Goal: Communication & Community: Answer question/provide support

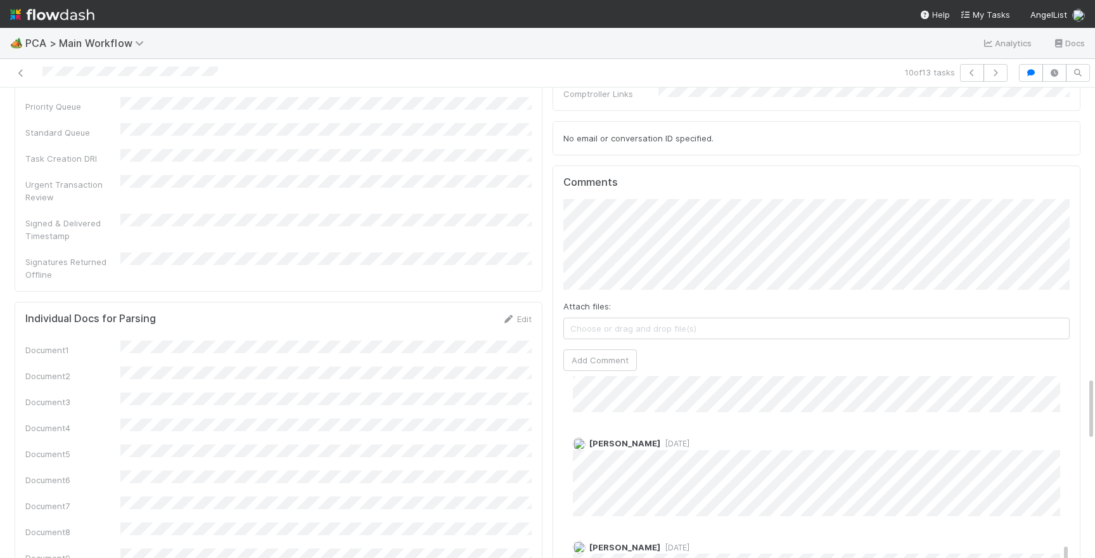
scroll to position [582, 0]
click at [609, 349] on button "Add Comment" at bounding box center [599, 360] width 73 height 22
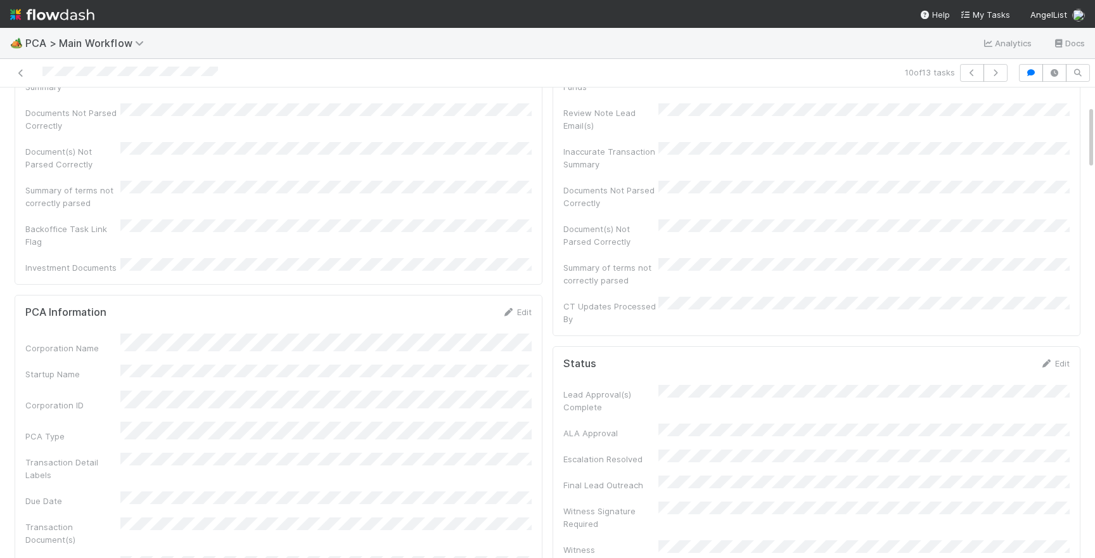
scroll to position [0, 0]
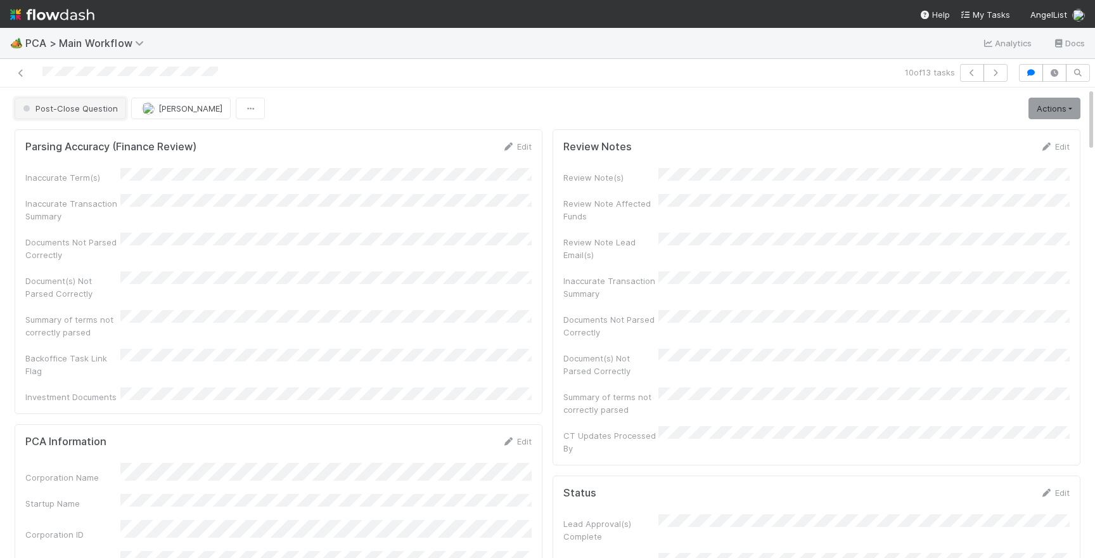
click at [98, 108] on span "Post-Close Question" at bounding box center [69, 108] width 98 height 10
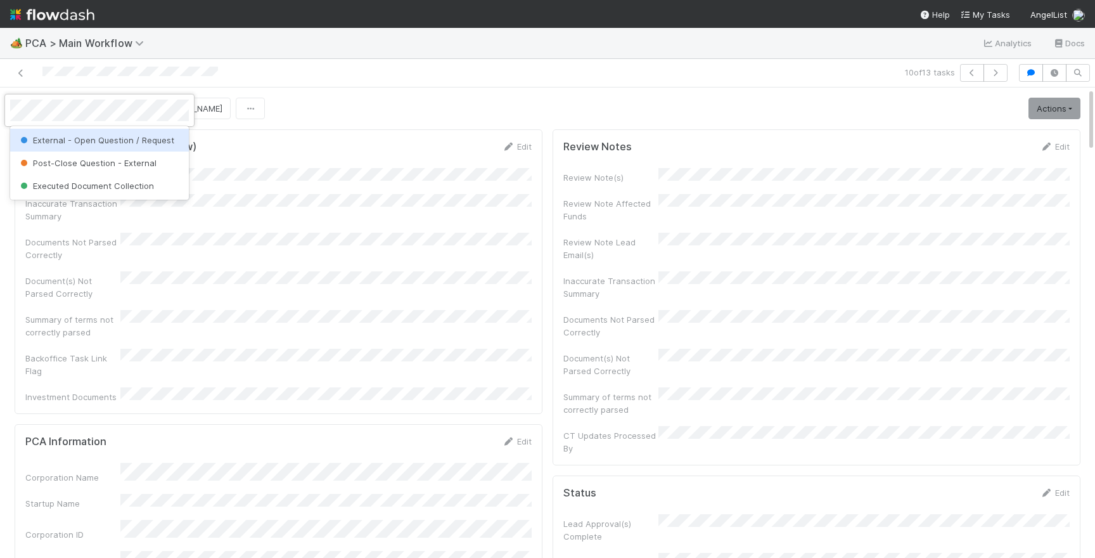
scroll to position [698, 0]
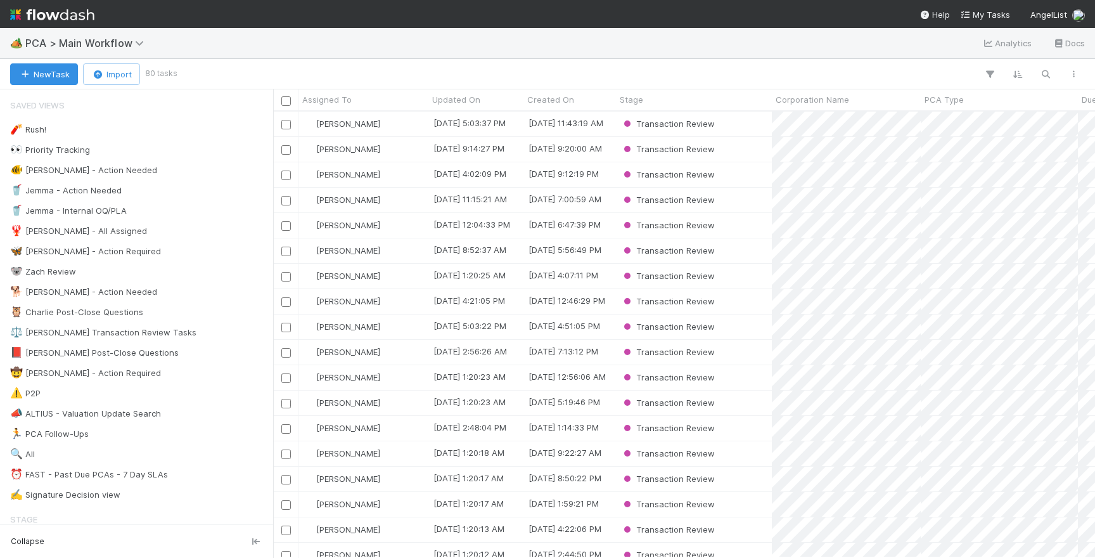
scroll to position [445, 822]
click at [164, 353] on div "📕 Philip Post-Close Questions 12" at bounding box center [140, 353] width 260 height 16
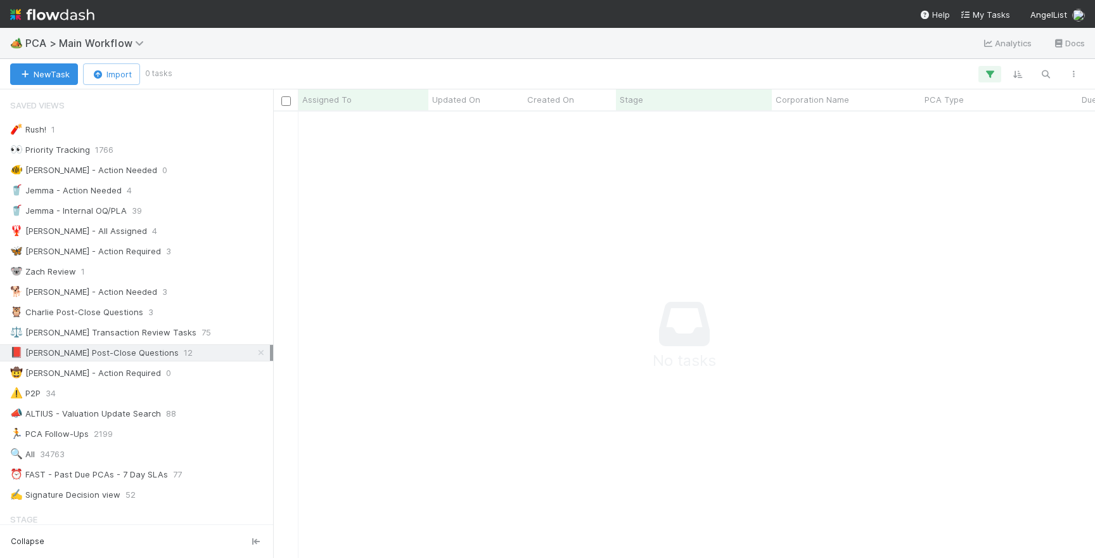
scroll to position [445, 822]
click at [38, 11] on img at bounding box center [52, 15] width 84 height 22
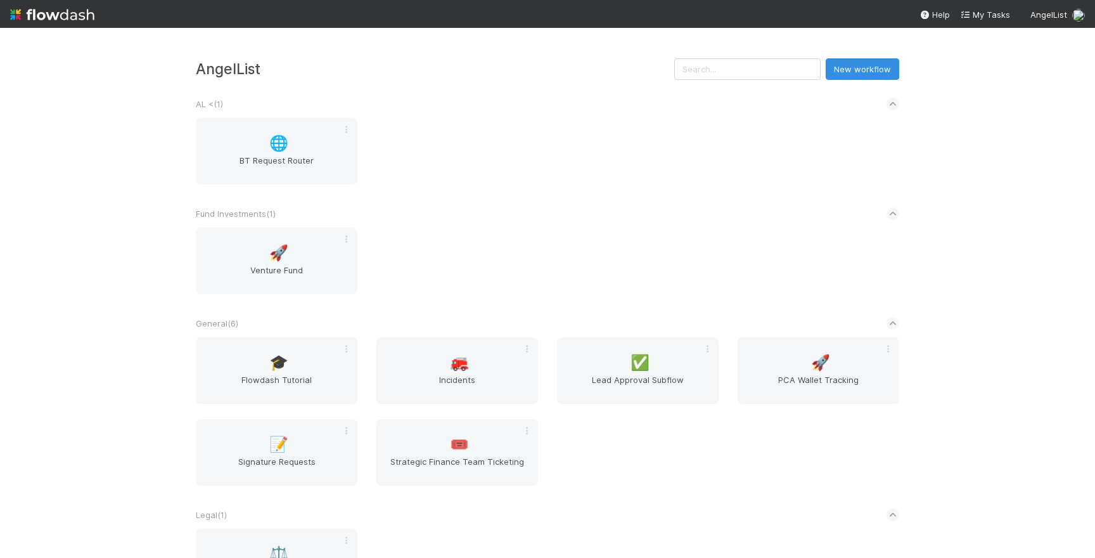
scroll to position [272, 0]
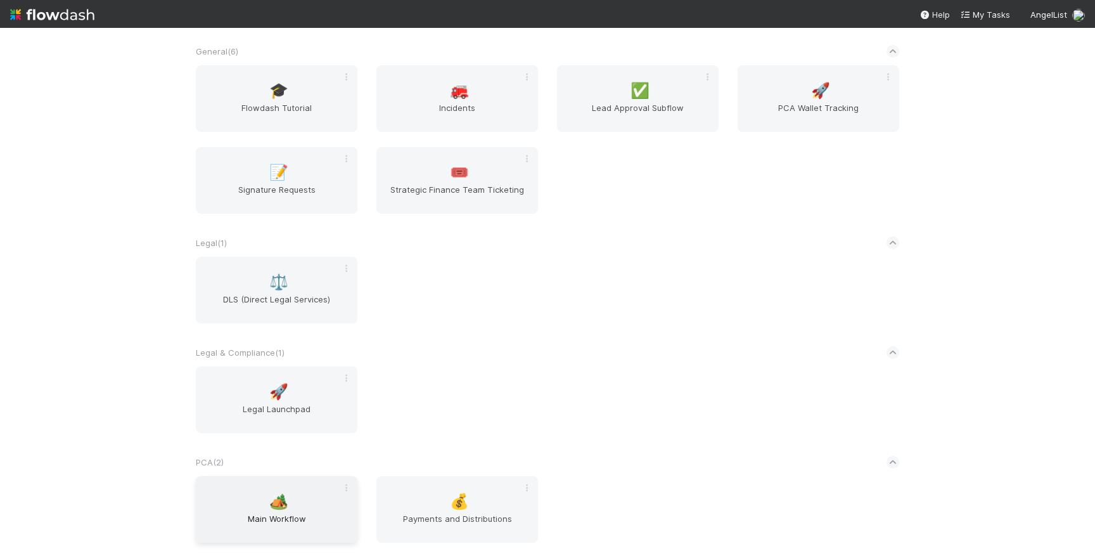
click at [275, 509] on span "🏕️" at bounding box center [278, 501] width 19 height 16
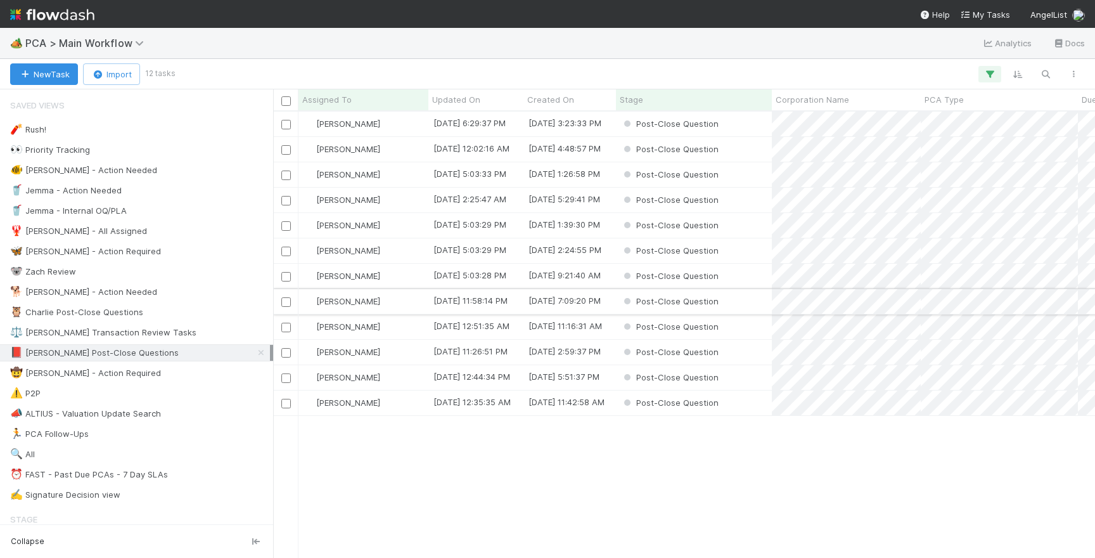
scroll to position [445, 822]
click at [741, 127] on div "Post-Close Question" at bounding box center [694, 124] width 156 height 25
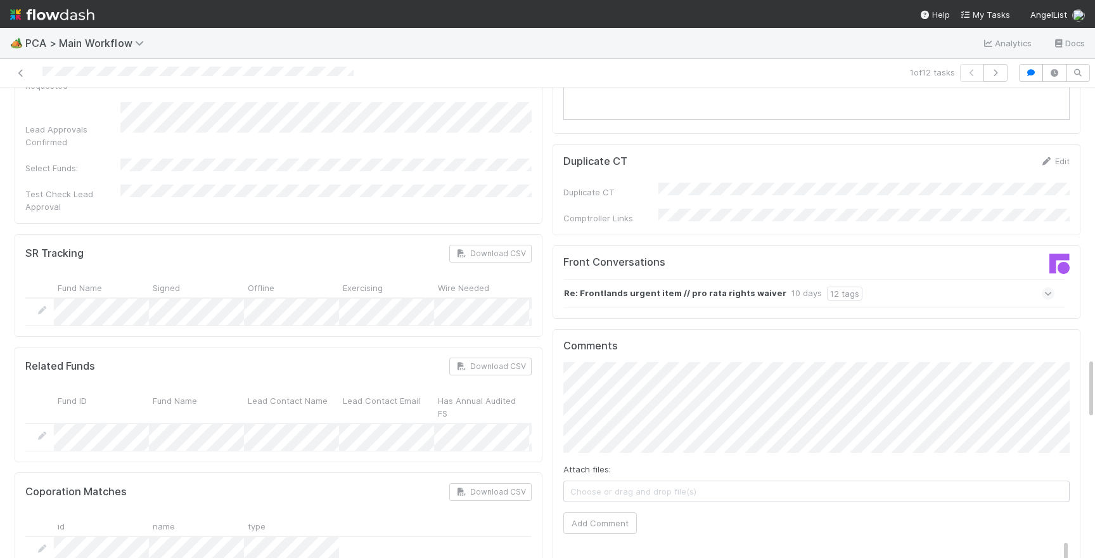
scroll to position [1991, 0]
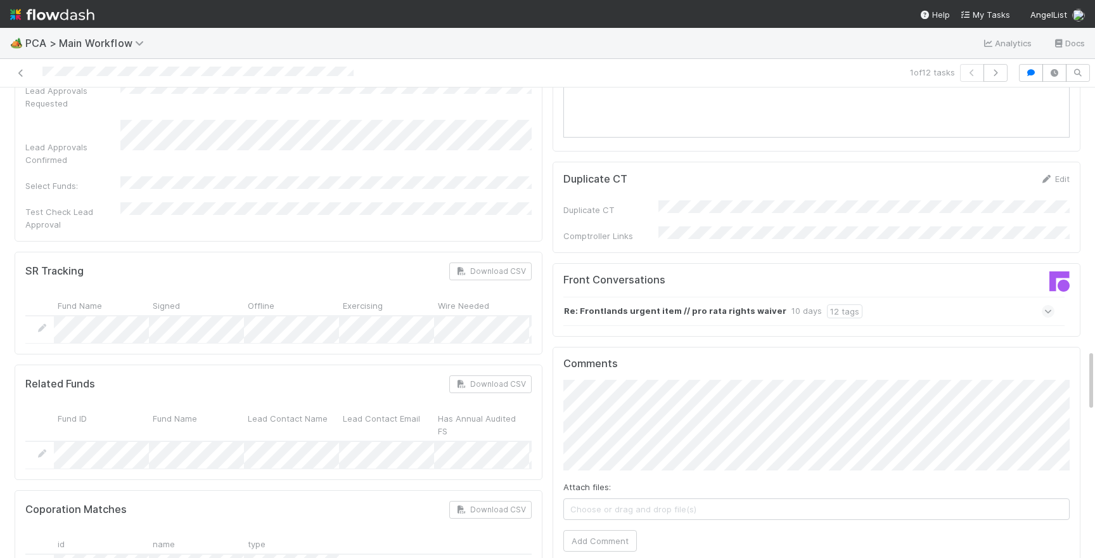
click at [988, 263] on div "Front Conversations Re: Frontlands urgent item // pro rata rights waiver 10 day…" at bounding box center [816, 299] width 528 height 73
click at [995, 296] on div "Re: Frontlands urgent item // pro rata rights waiver 10 days 12 tags" at bounding box center [808, 310] width 491 height 29
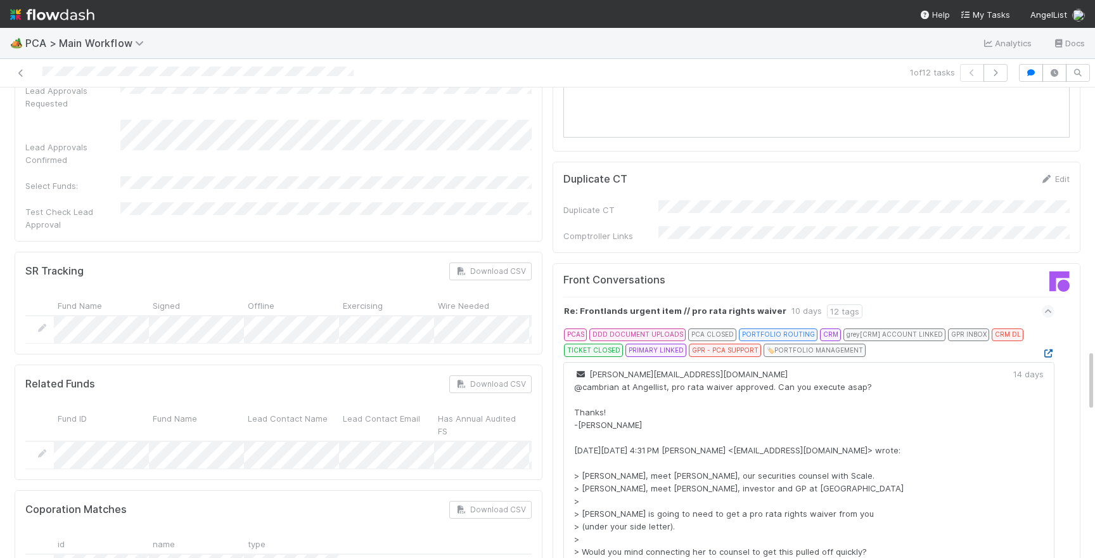
click at [1047, 348] on link at bounding box center [1048, 353] width 13 height 10
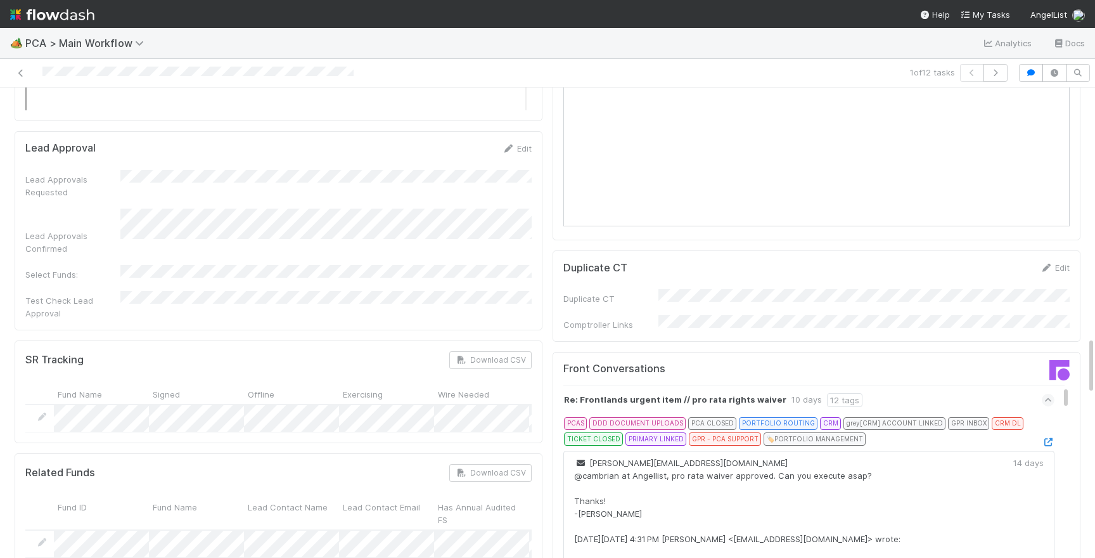
scroll to position [1463, 0]
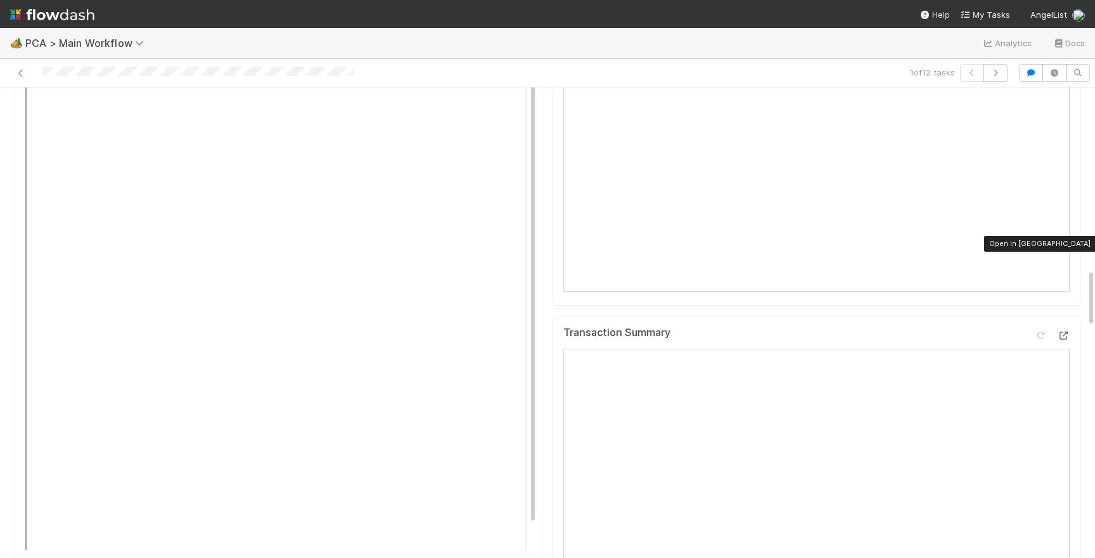
click at [1063, 329] on div at bounding box center [1063, 335] width 13 height 13
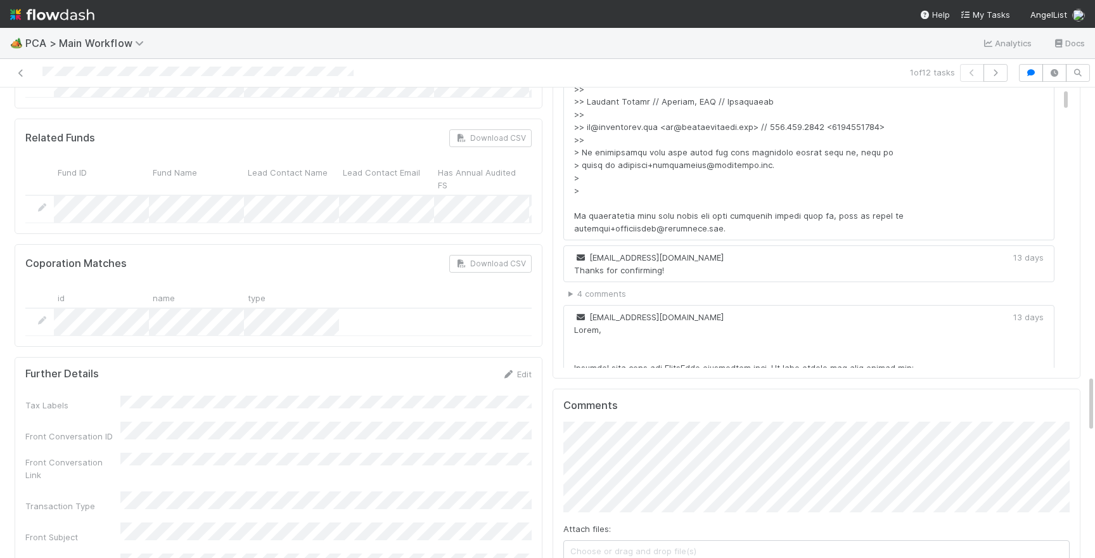
scroll to position [2314, 0]
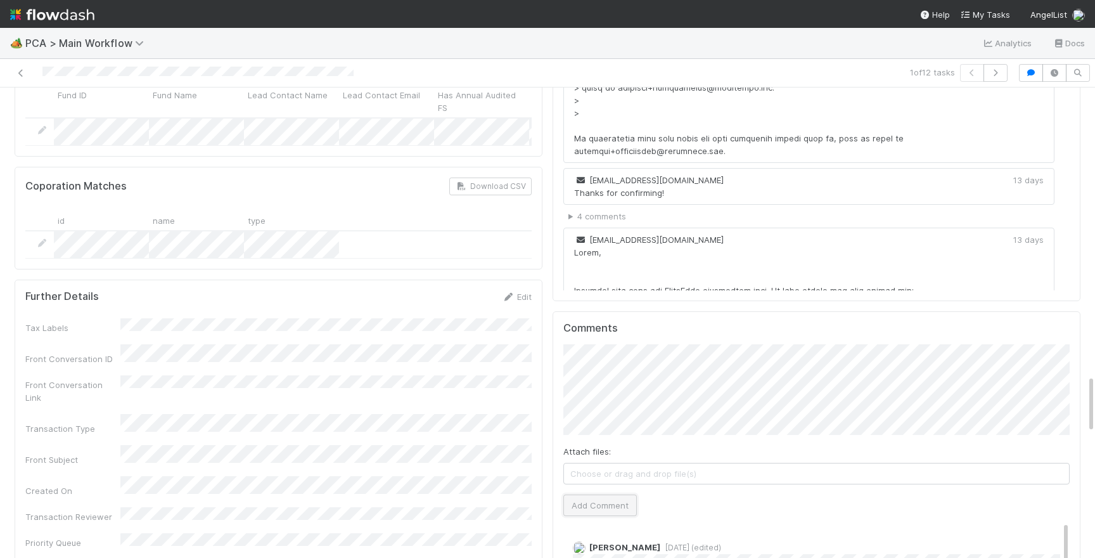
click at [594, 494] on button "Add Comment" at bounding box center [599, 505] width 73 height 22
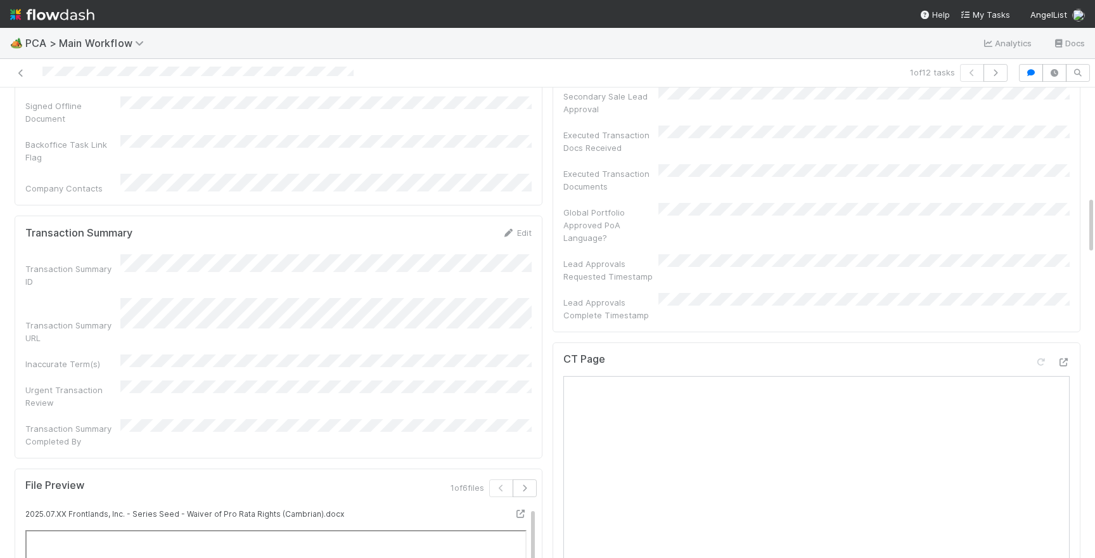
scroll to position [0, 0]
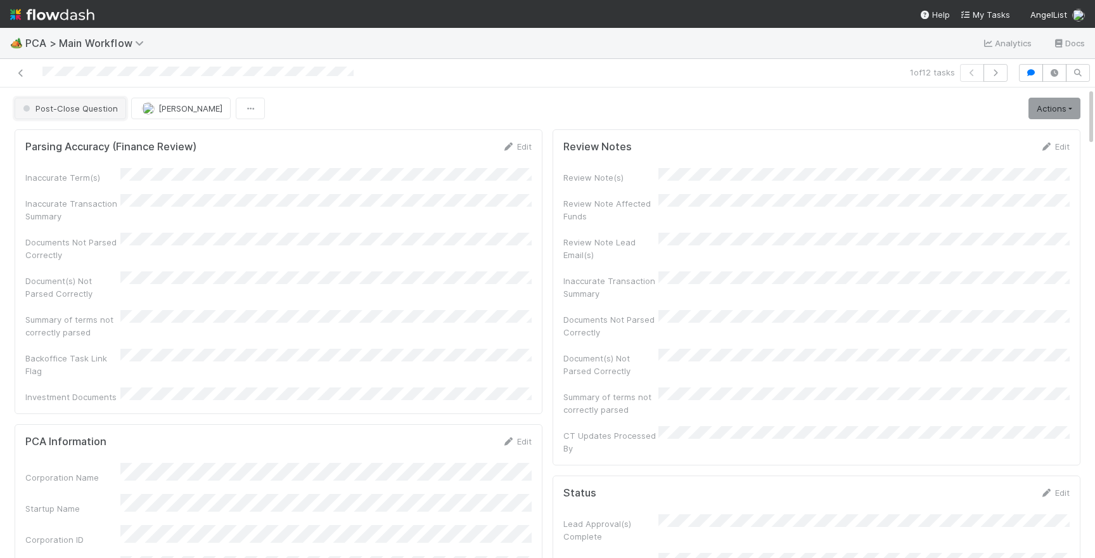
click at [67, 105] on span "Post-Close Question" at bounding box center [69, 108] width 98 height 10
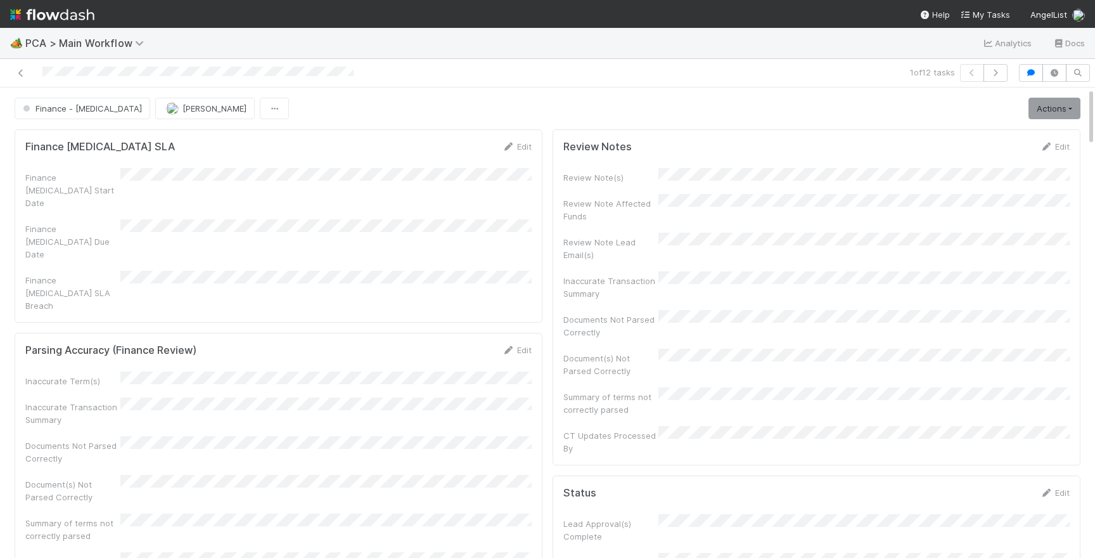
click at [280, 64] on div at bounding box center [258, 73] width 506 height 18
click at [37, 20] on img at bounding box center [52, 15] width 84 height 22
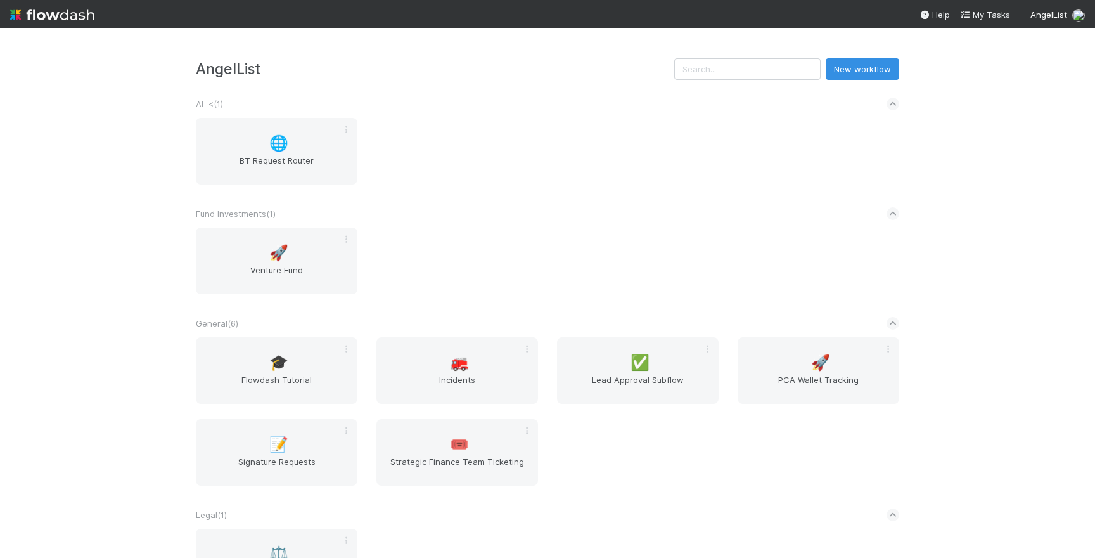
scroll to position [272, 0]
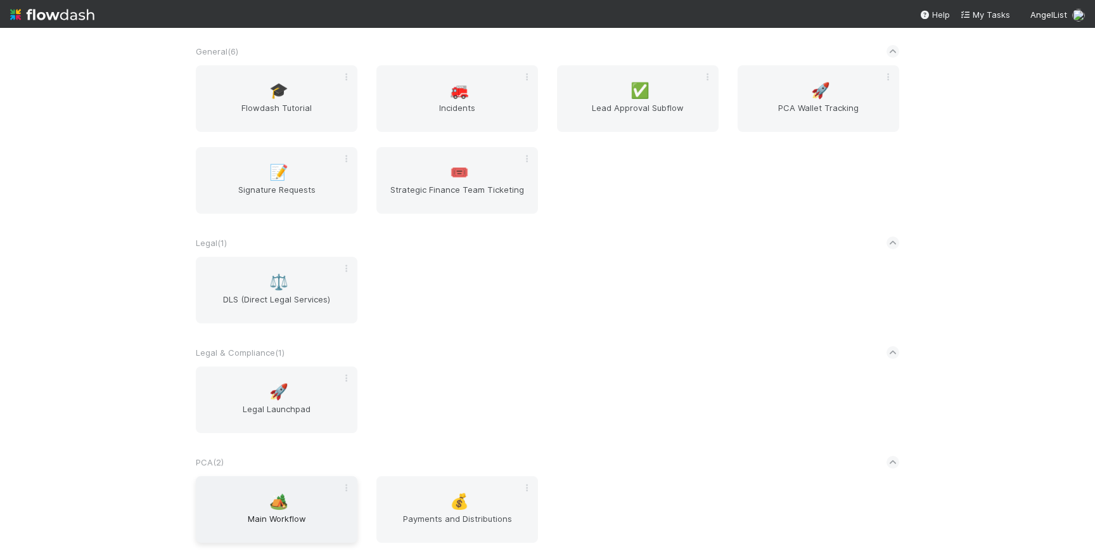
click at [312, 492] on div "🏕️ Main Workflow" at bounding box center [277, 509] width 162 height 67
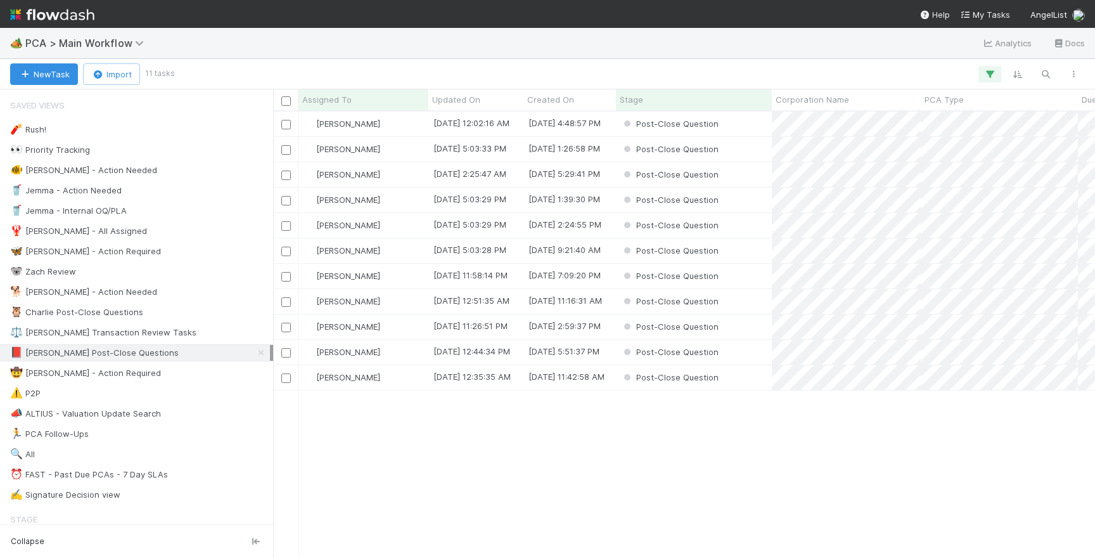
scroll to position [445, 822]
click at [746, 208] on div "Post-Close Question" at bounding box center [694, 200] width 156 height 25
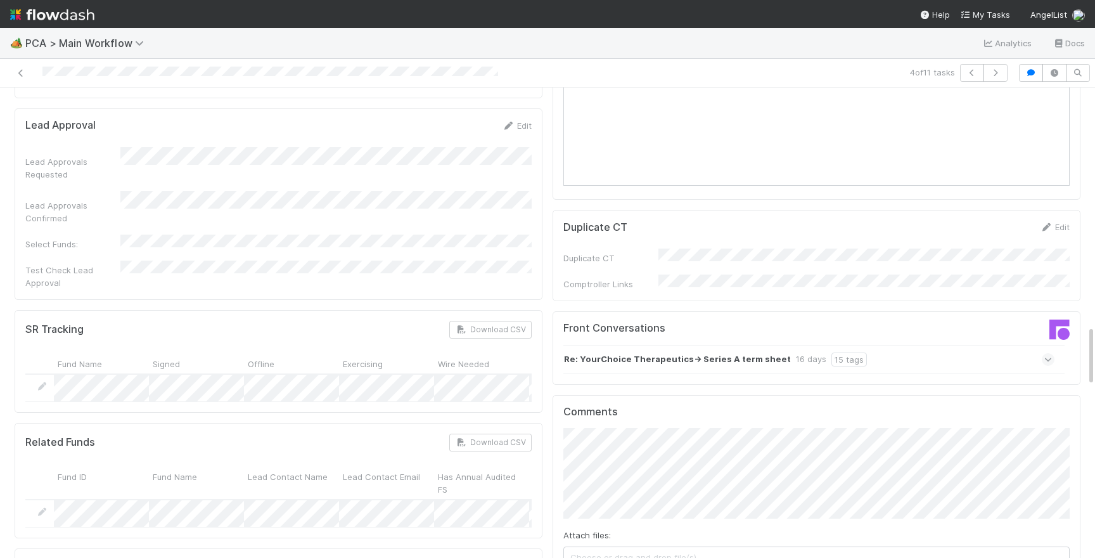
scroll to position [1793, 0]
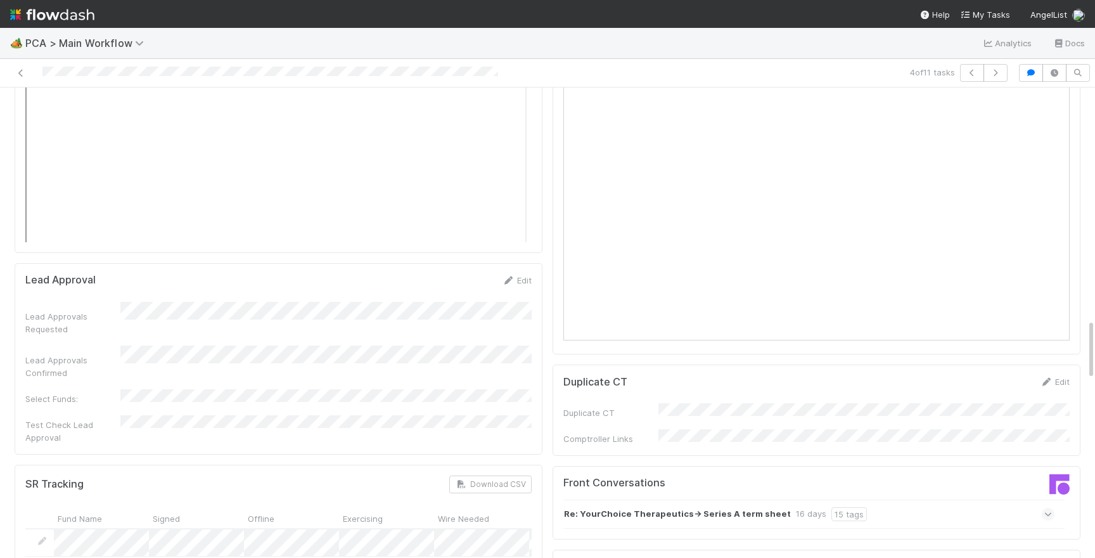
click at [979, 499] on div "Re: YourChoice Therapeutics-> Series A term sheet 16 days 15 tags" at bounding box center [808, 513] width 491 height 29
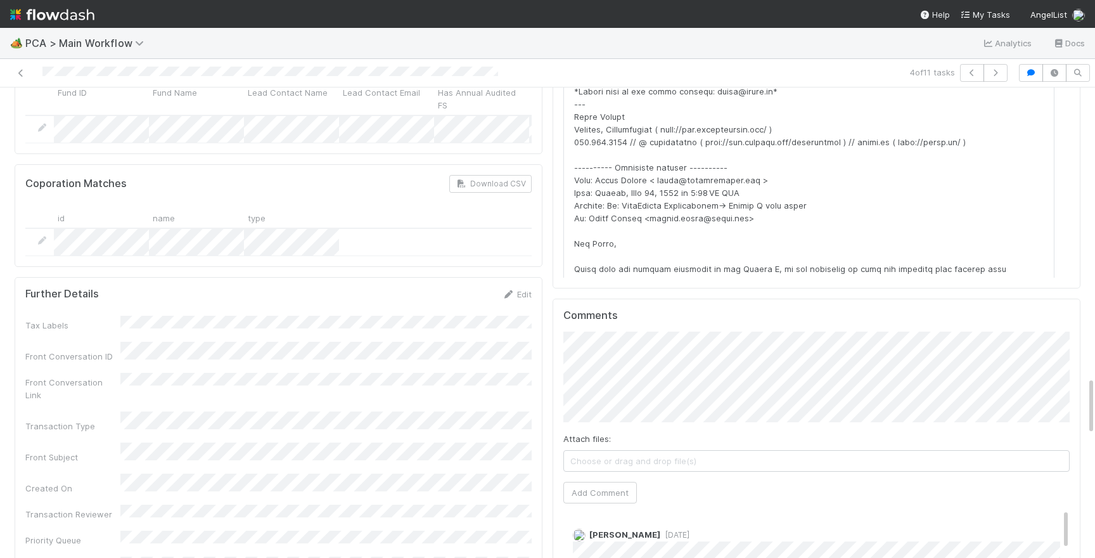
scroll to position [2332, 0]
click at [606, 447] on div "Comments Attach files: Choose or drag and drop file(s) Add Comment Janice Garci…" at bounding box center [816, 554] width 506 height 491
click at [606, 519] on button "Add Comment" at bounding box center [599, 530] width 73 height 22
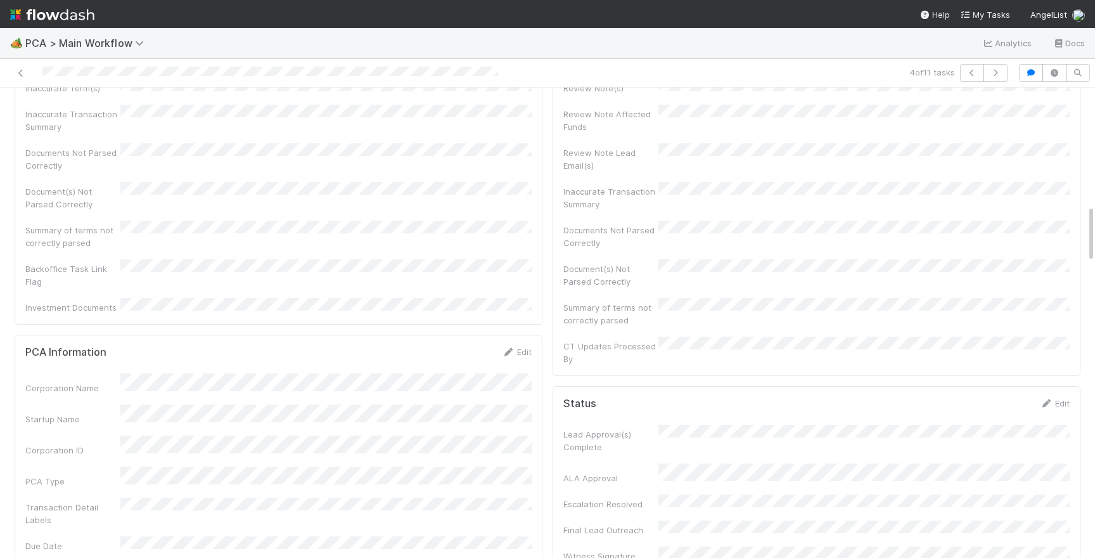
scroll to position [0, 0]
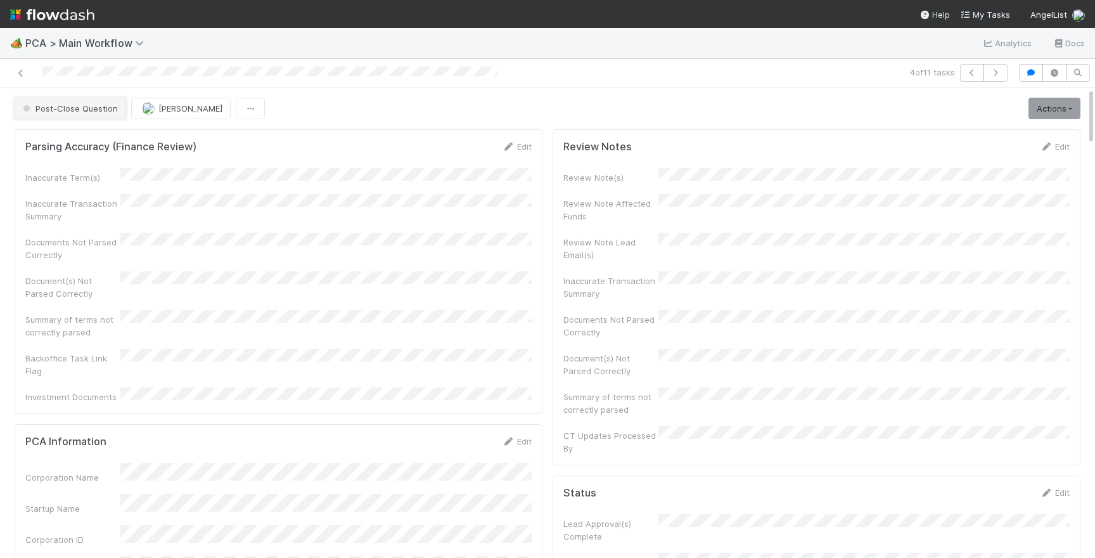
click at [85, 112] on span "Post-Close Question" at bounding box center [69, 108] width 98 height 10
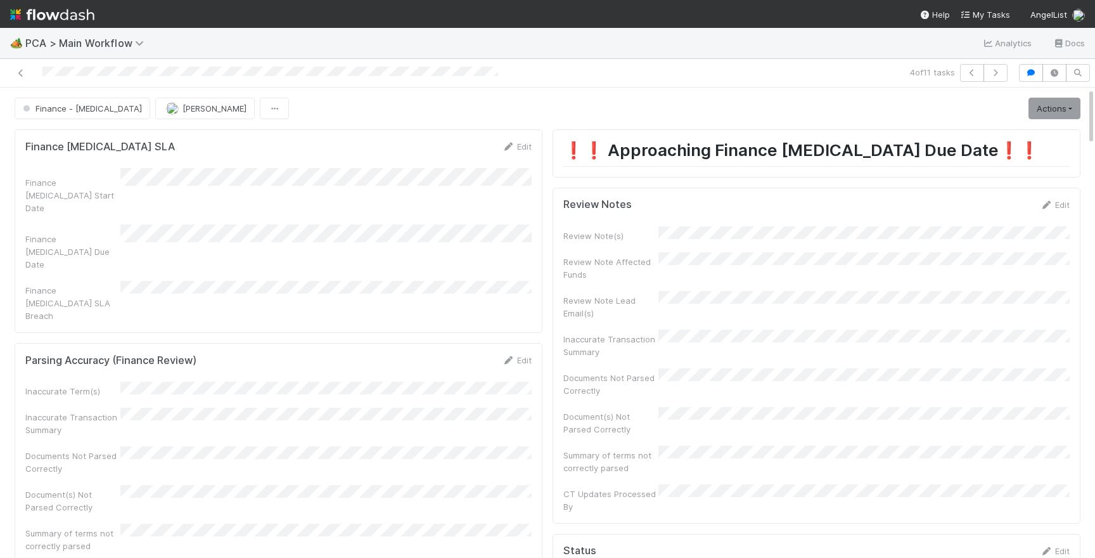
click at [265, 164] on form "Finance ICU SLA Edit Finance ICU Start Date Finance ICU Due Date Finance ICU SL…" at bounding box center [278, 231] width 506 height 182
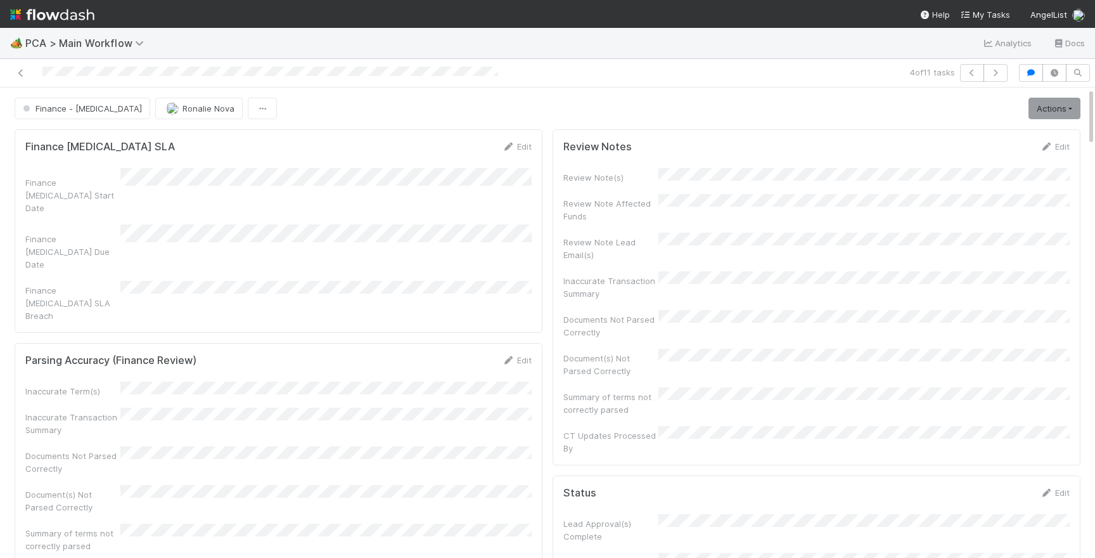
click at [75, 11] on img at bounding box center [52, 15] width 84 height 22
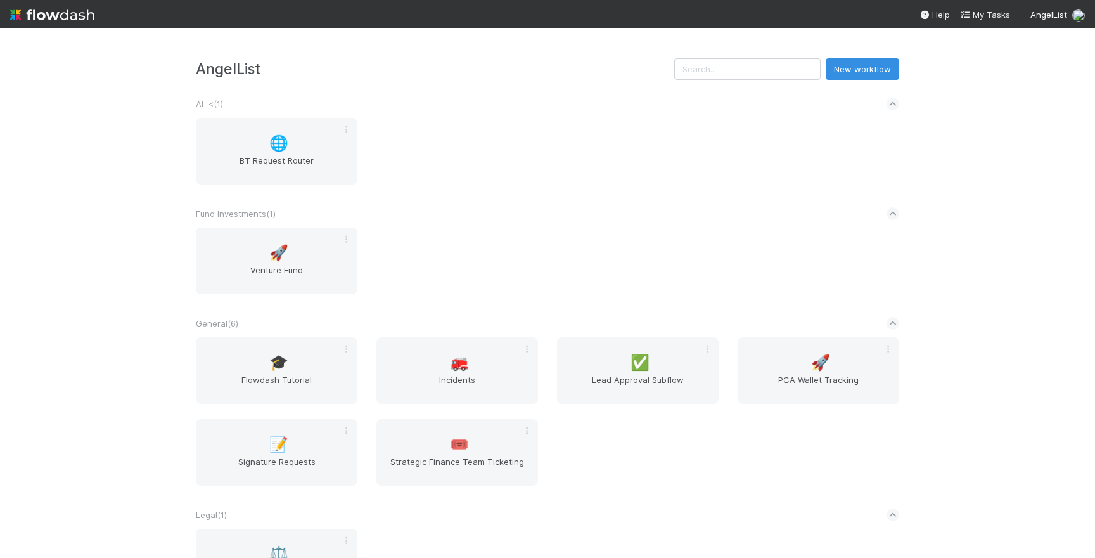
scroll to position [272, 0]
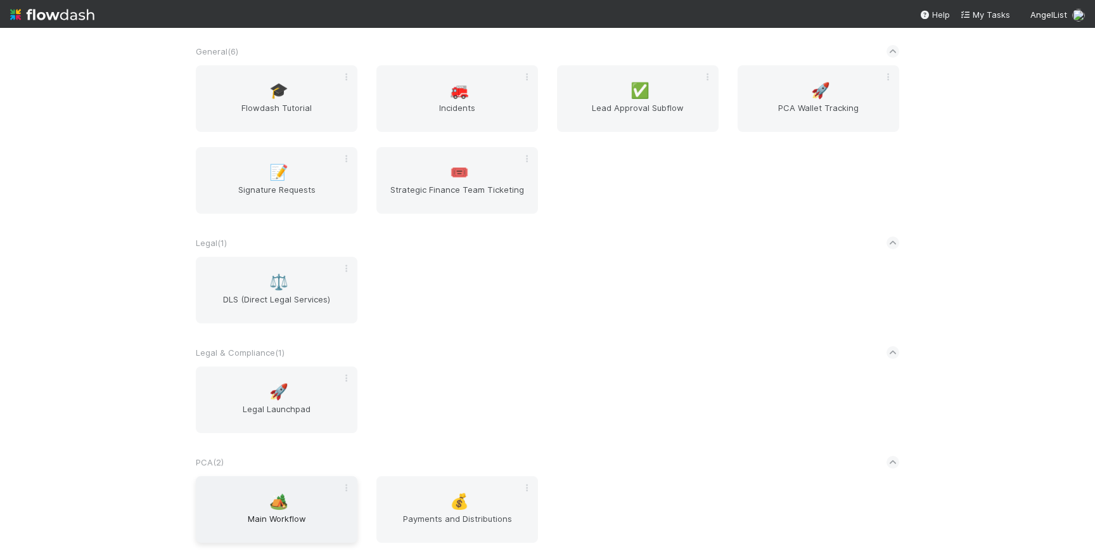
click at [302, 503] on div "🏕️ Main Workflow" at bounding box center [277, 509] width 162 height 67
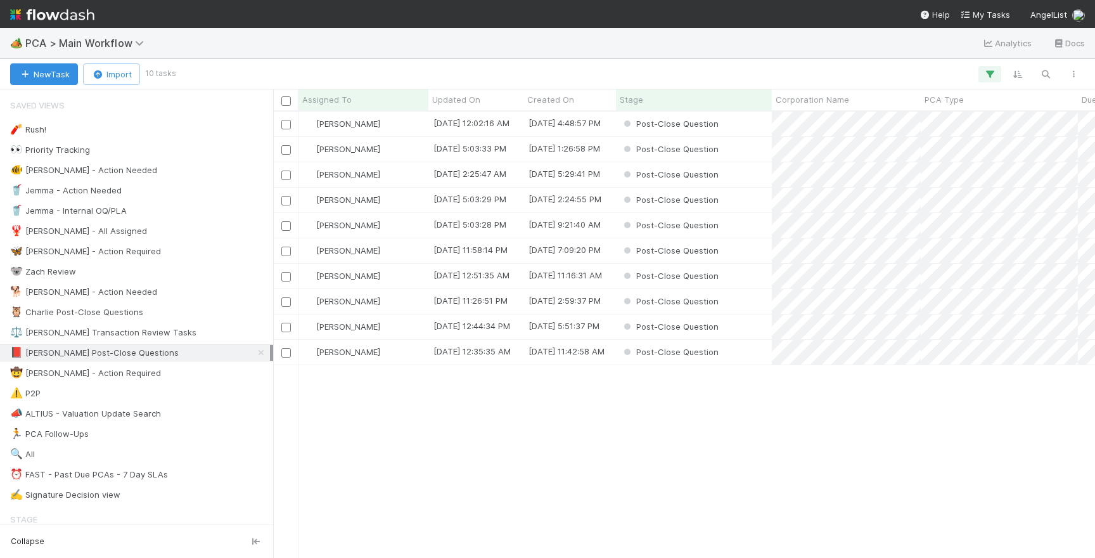
scroll to position [445, 822]
click at [741, 154] on div "Post-Close Question" at bounding box center [694, 149] width 156 height 25
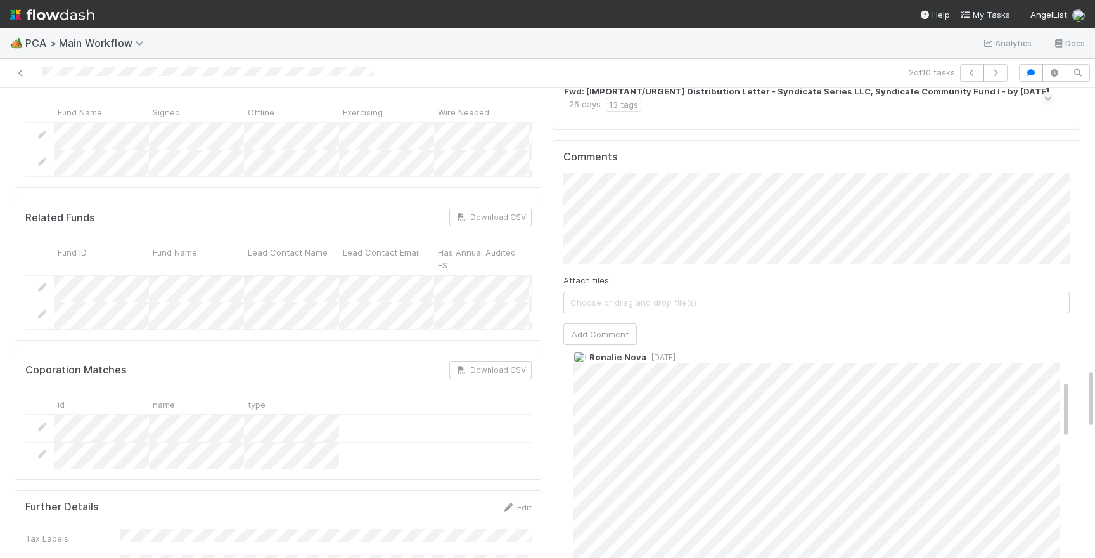
scroll to position [119, 0]
